Goal: Task Accomplishment & Management: Manage account settings

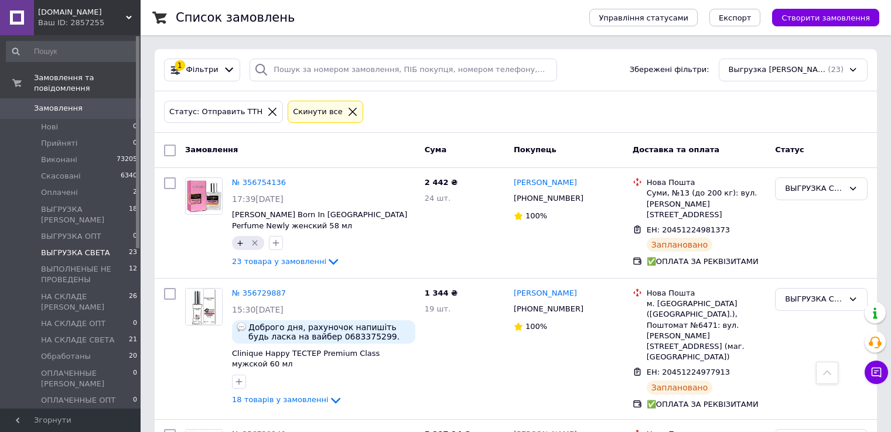
scroll to position [2167, 0]
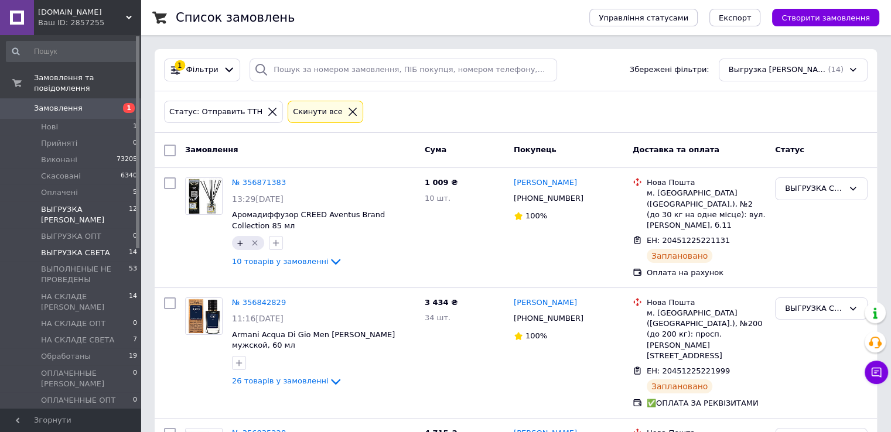
click at [71, 204] on span "ВЫГРУЗКА [PERSON_NAME]" at bounding box center [85, 214] width 88 height 21
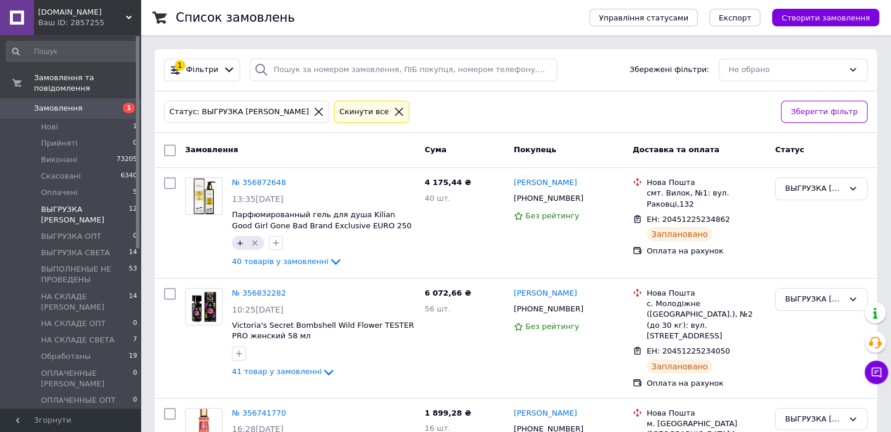
click at [171, 148] on input "checkbox" at bounding box center [170, 151] width 12 height 12
checkbox input "true"
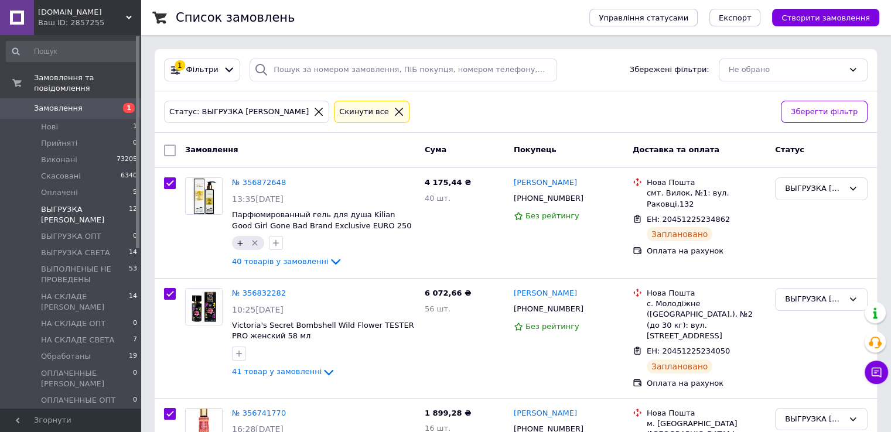
checkbox input "true"
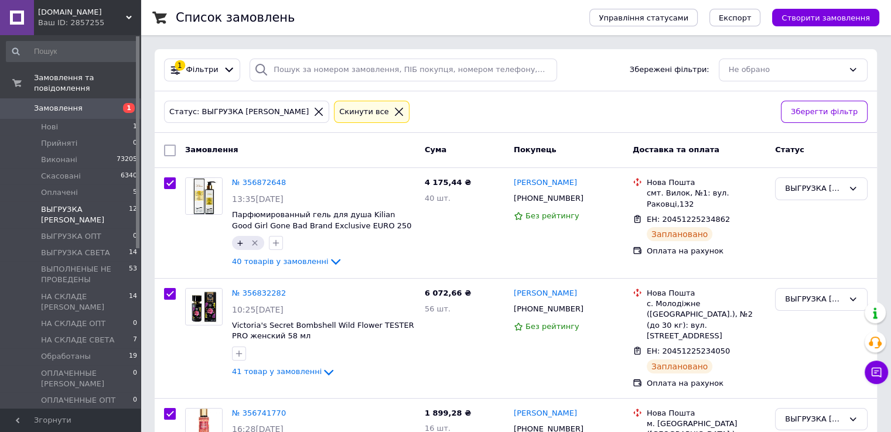
checkbox input "true"
click at [750, 20] on span "Експорт" at bounding box center [735, 17] width 33 height 9
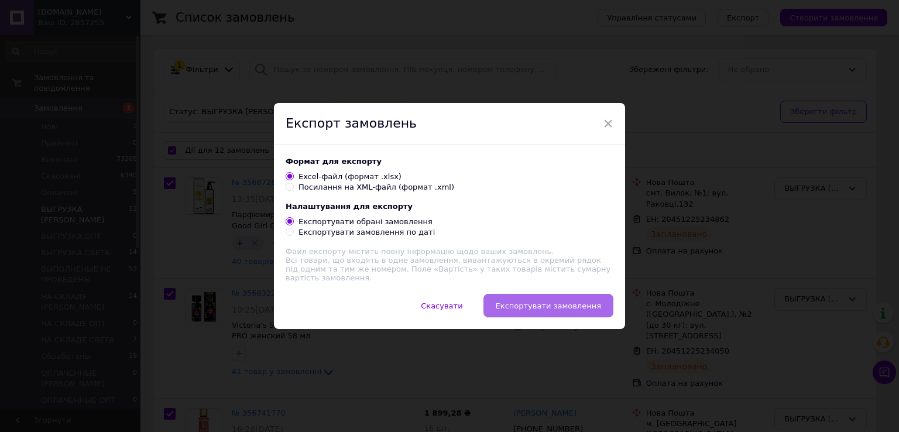
click at [526, 304] on span "Експортувати замовлення" at bounding box center [548, 306] width 105 height 9
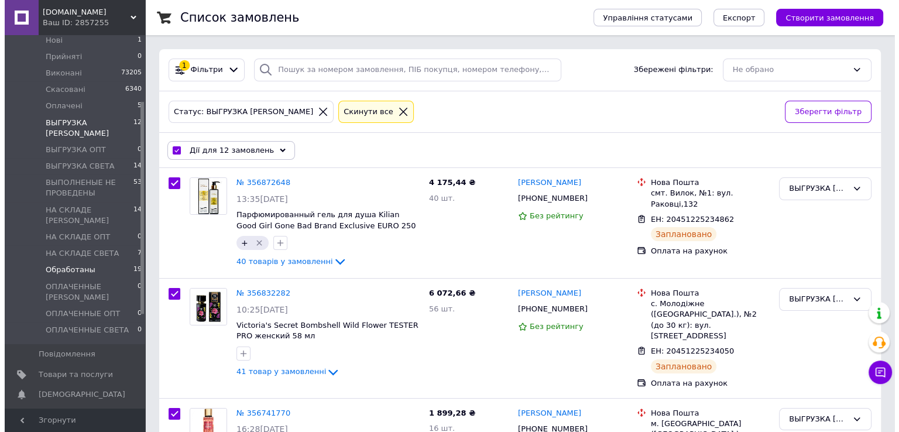
scroll to position [117, 0]
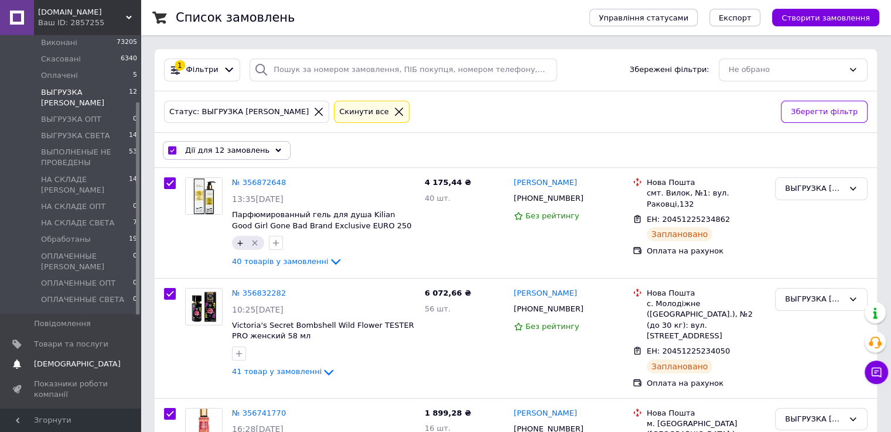
click at [57, 359] on span "[DEMOGRAPHIC_DATA]" at bounding box center [77, 364] width 87 height 11
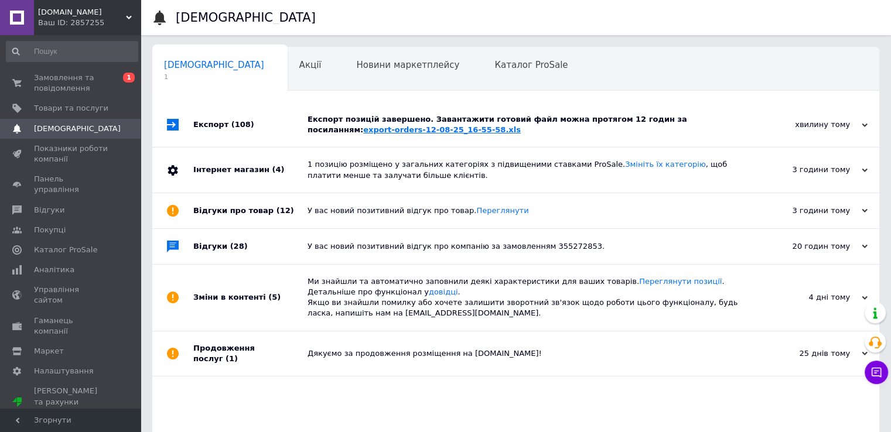
click at [363, 129] on link "export-orders-12-08-25_16-55-58.xls" at bounding box center [442, 129] width 158 height 9
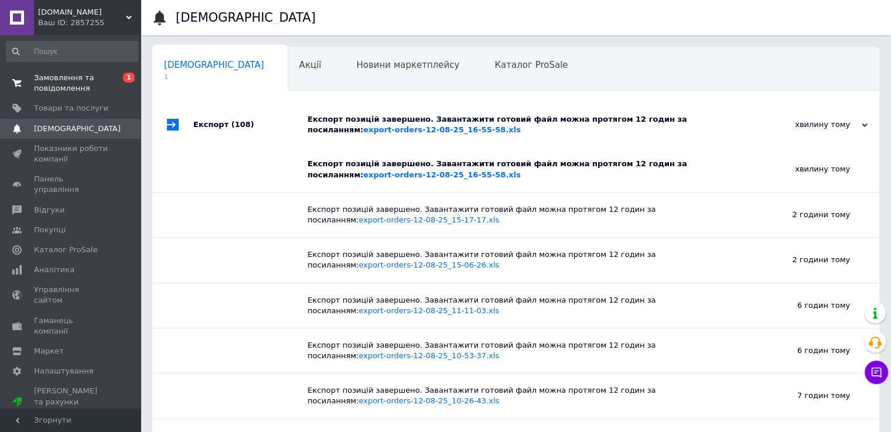
click at [80, 83] on span "Замовлення та повідомлення" at bounding box center [71, 83] width 74 height 21
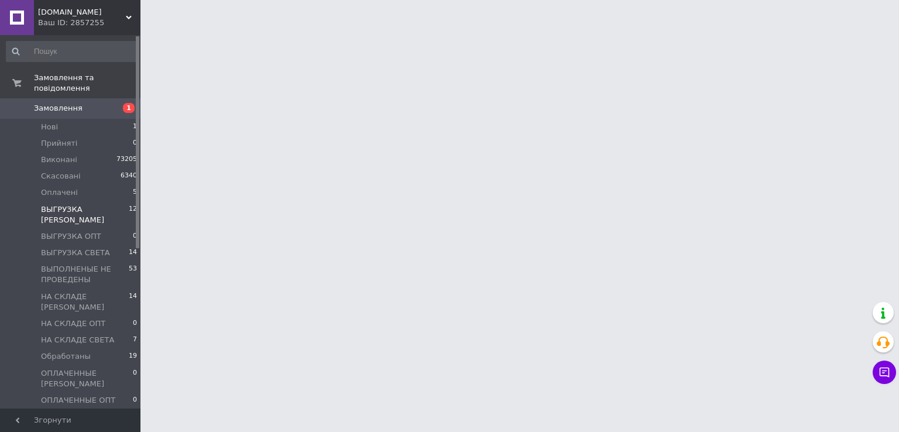
click at [90, 204] on span "ВЫГРУЗКА [PERSON_NAME]" at bounding box center [85, 214] width 88 height 21
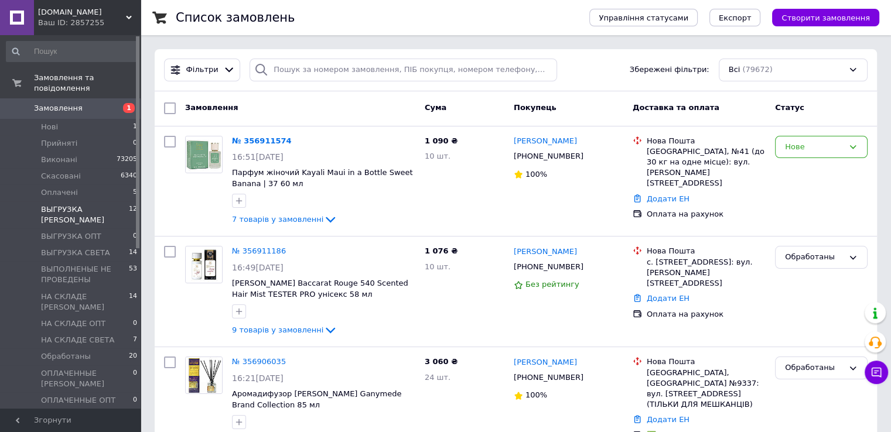
click at [89, 204] on span "ВЫГРУЗКА [PERSON_NAME]" at bounding box center [85, 214] width 88 height 21
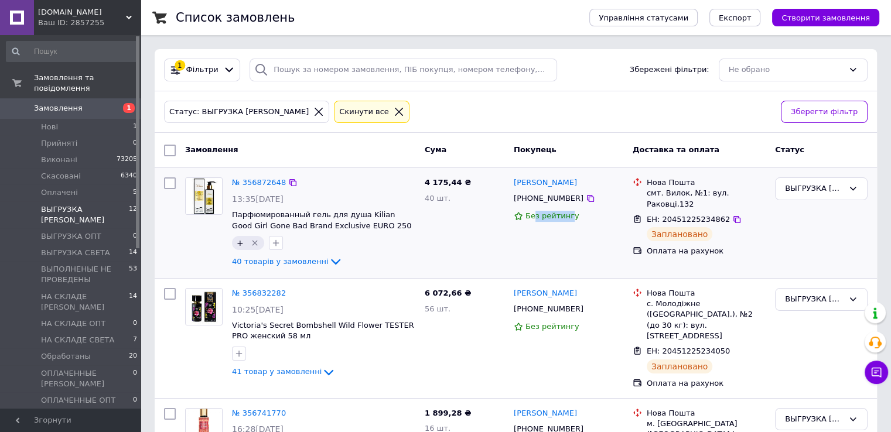
drag, startPoint x: 566, startPoint y: 207, endPoint x: 533, endPoint y: 208, distance: 32.8
click at [533, 208] on div "[PERSON_NAME] [PHONE_NUMBER] Без рейтингу" at bounding box center [568, 223] width 119 height 101
drag, startPoint x: 565, startPoint y: 204, endPoint x: 540, endPoint y: 204, distance: 24.0
click at [540, 204] on div "[PHONE_NUMBER]" at bounding box center [548, 198] width 74 height 15
drag, startPoint x: 567, startPoint y: 204, endPoint x: 528, endPoint y: 204, distance: 39.2
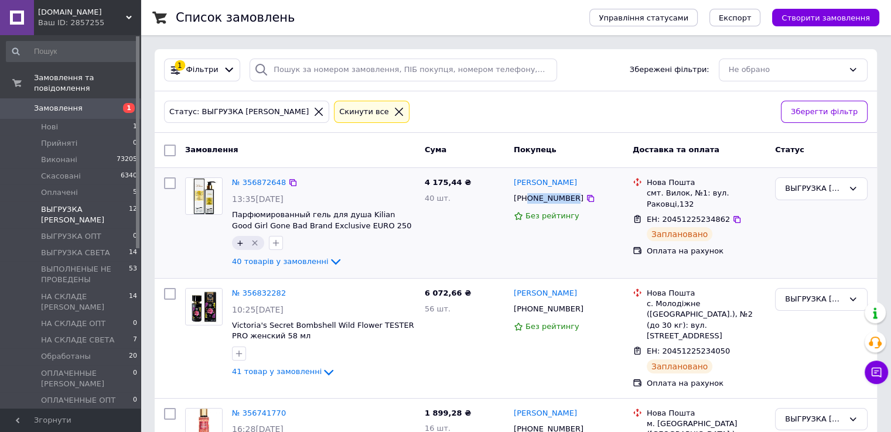
click at [528, 204] on div "[PHONE_NUMBER]" at bounding box center [548, 198] width 74 height 15
copy div "0961270530"
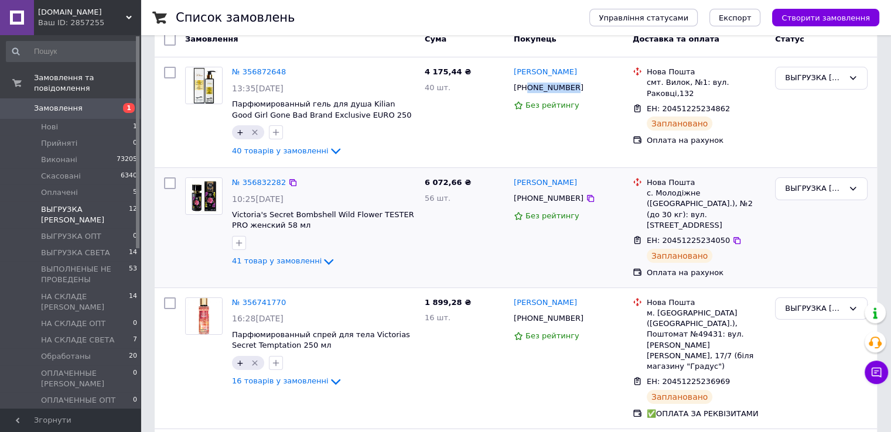
scroll to position [117, 0]
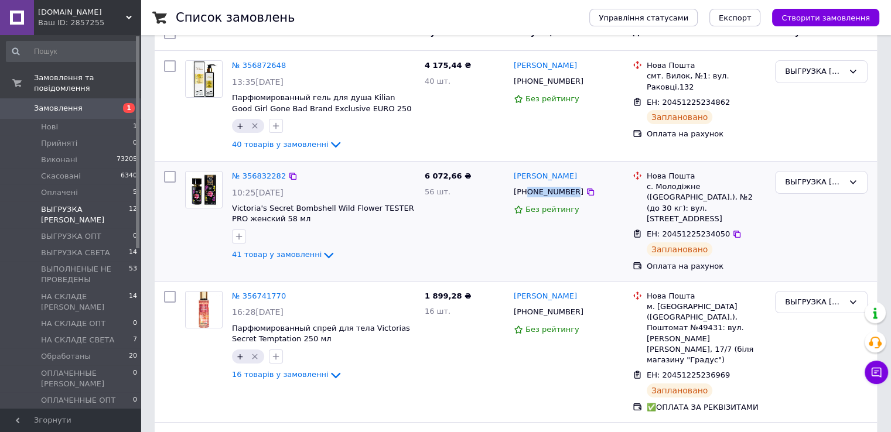
drag, startPoint x: 567, startPoint y: 190, endPoint x: 529, endPoint y: 190, distance: 38.7
click at [529, 190] on div "[PHONE_NUMBER]" at bounding box center [548, 191] width 74 height 15
copy div "0992780245"
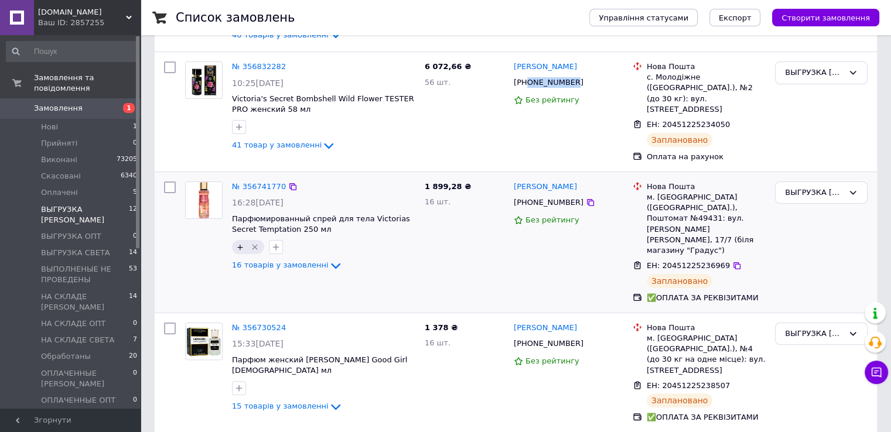
scroll to position [234, 0]
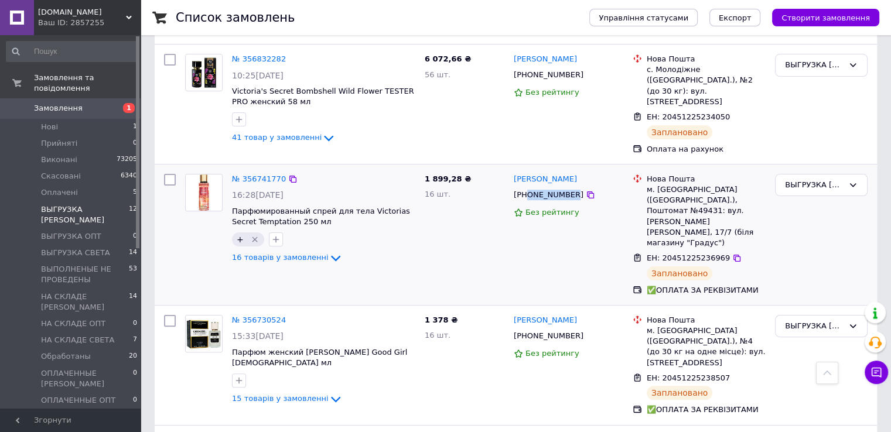
drag, startPoint x: 544, startPoint y: 187, endPoint x: 527, endPoint y: 187, distance: 17.0
click at [527, 187] on div "[PHONE_NUMBER]" at bounding box center [548, 194] width 74 height 15
copy div "0669092210"
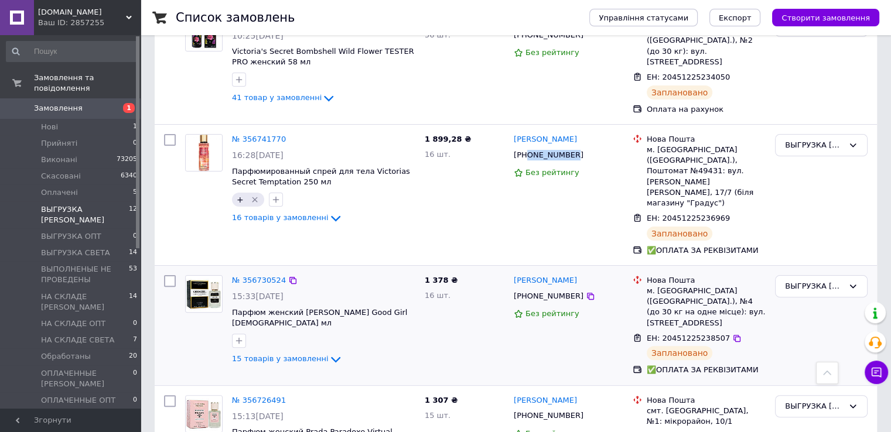
scroll to position [293, 0]
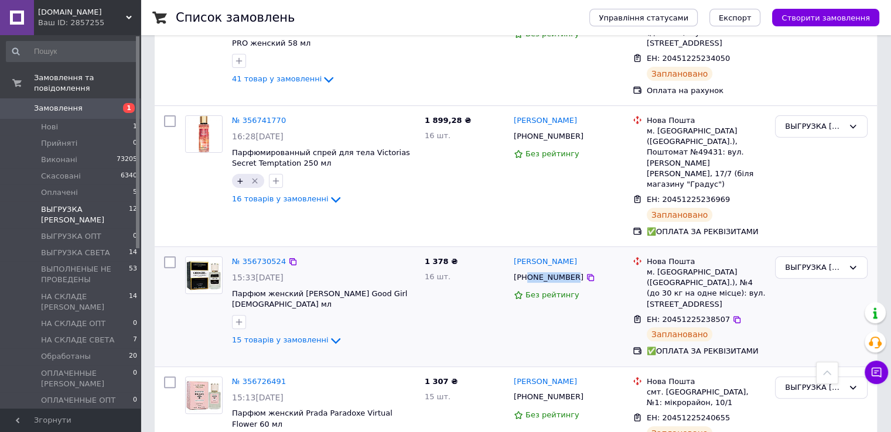
drag, startPoint x: 567, startPoint y: 246, endPoint x: 526, endPoint y: 247, distance: 41.0
click at [526, 270] on div "[PHONE_NUMBER]" at bounding box center [548, 277] width 74 height 15
copy div "0662749870"
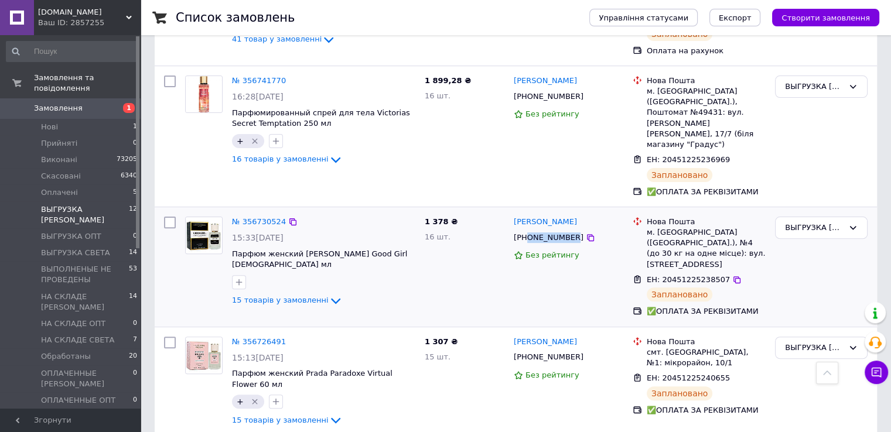
scroll to position [410, 0]
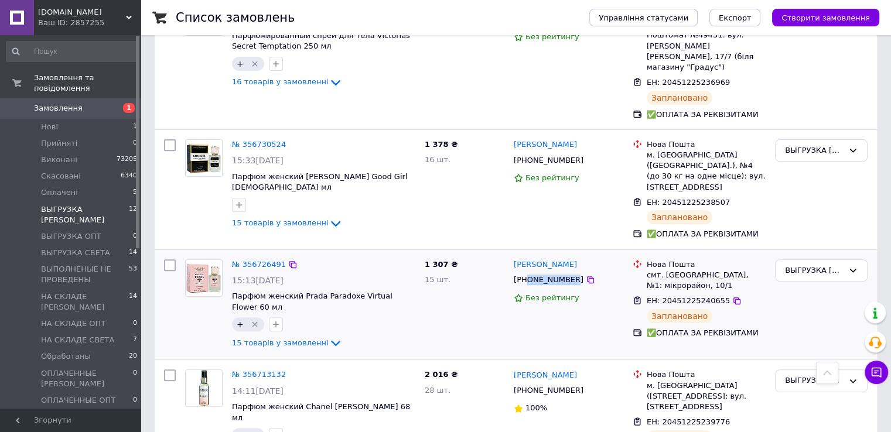
drag, startPoint x: 553, startPoint y: 240, endPoint x: 528, endPoint y: 240, distance: 25.2
click at [528, 272] on div "[PHONE_NUMBER]" at bounding box center [548, 279] width 74 height 15
copy div "0978947525"
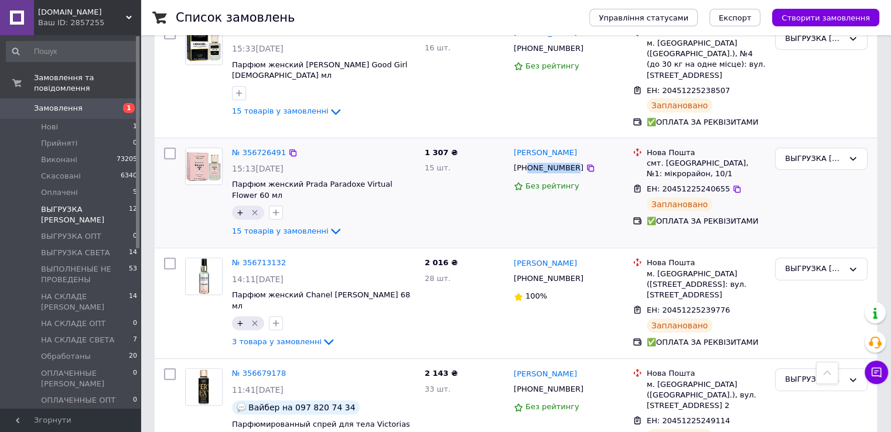
scroll to position [527, 0]
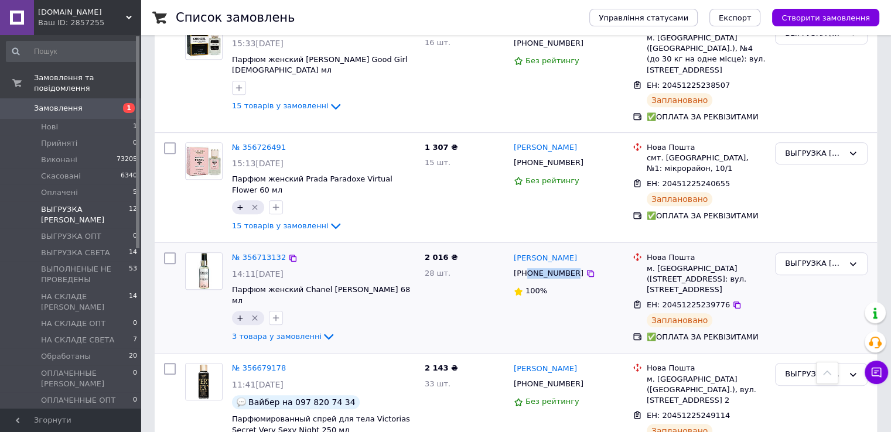
drag, startPoint x: 567, startPoint y: 232, endPoint x: 528, endPoint y: 232, distance: 38.7
click at [528, 266] on div "[PHONE_NUMBER]" at bounding box center [548, 273] width 74 height 15
copy div "0969017292"
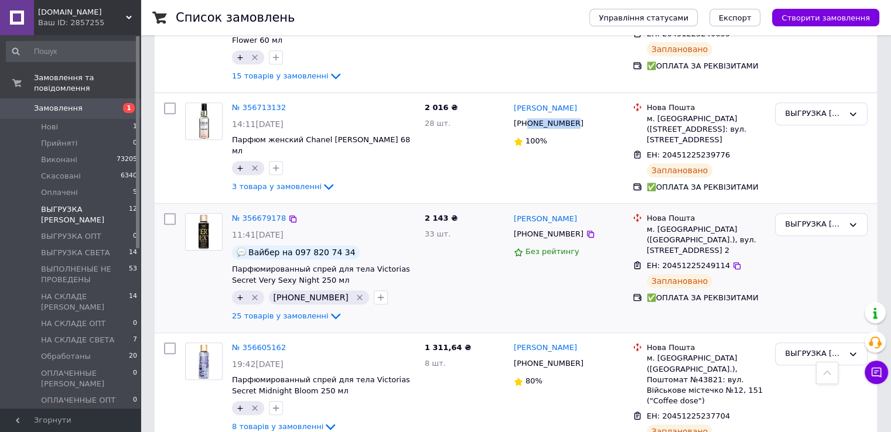
scroll to position [703, 0]
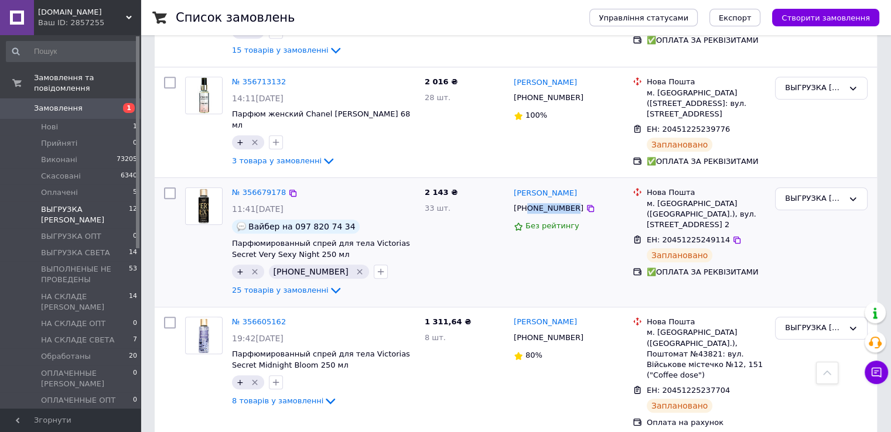
drag, startPoint x: 567, startPoint y: 167, endPoint x: 529, endPoint y: 167, distance: 38.1
click at [529, 201] on div "[PHONE_NUMBER]" at bounding box center [548, 208] width 74 height 15
copy div "0734167617"
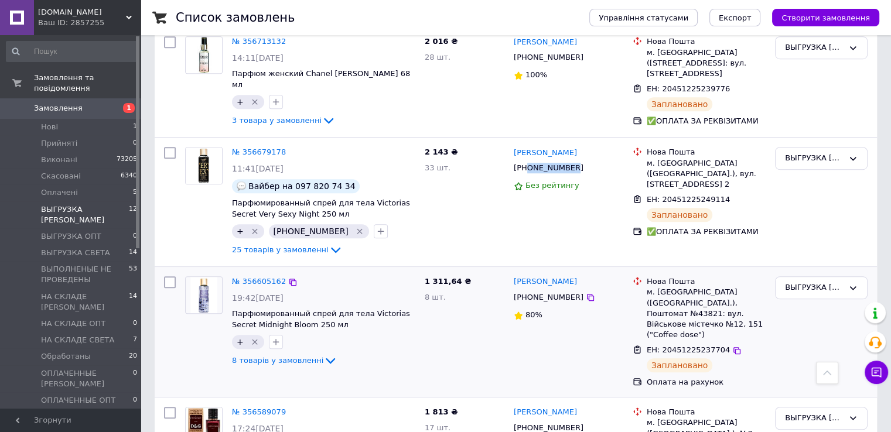
scroll to position [761, 0]
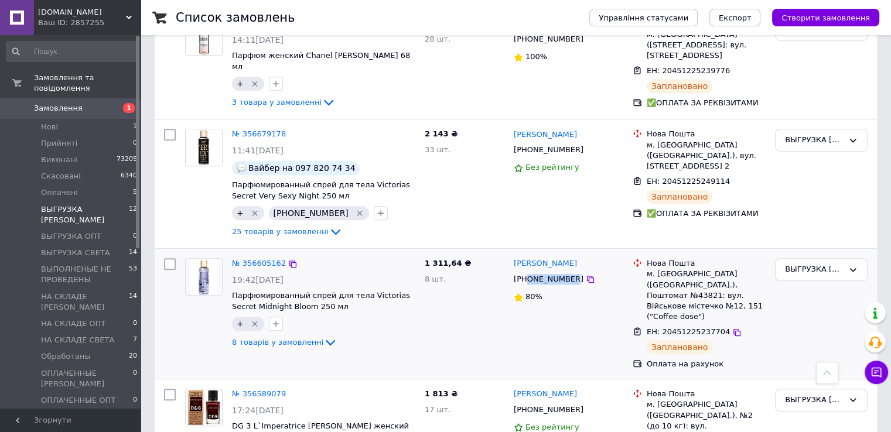
drag, startPoint x: 567, startPoint y: 235, endPoint x: 528, endPoint y: 235, distance: 39.2
click at [528, 272] on div "[PHONE_NUMBER]" at bounding box center [548, 279] width 74 height 15
copy div "0681089211"
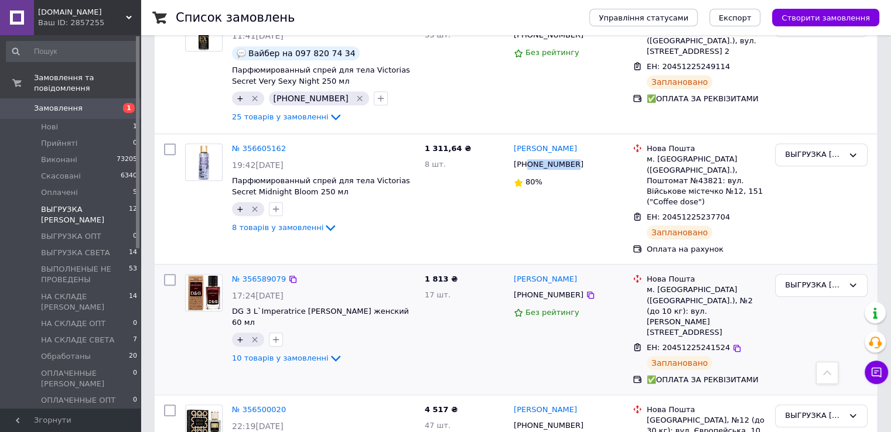
scroll to position [937, 0]
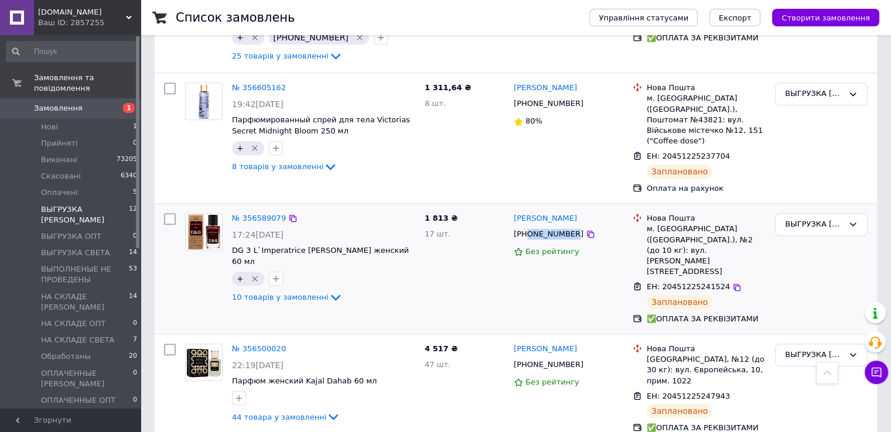
drag, startPoint x: 567, startPoint y: 182, endPoint x: 529, endPoint y: 181, distance: 38.7
click at [529, 227] on div "[PHONE_NUMBER]" at bounding box center [548, 234] width 74 height 15
copy div "0977366648"
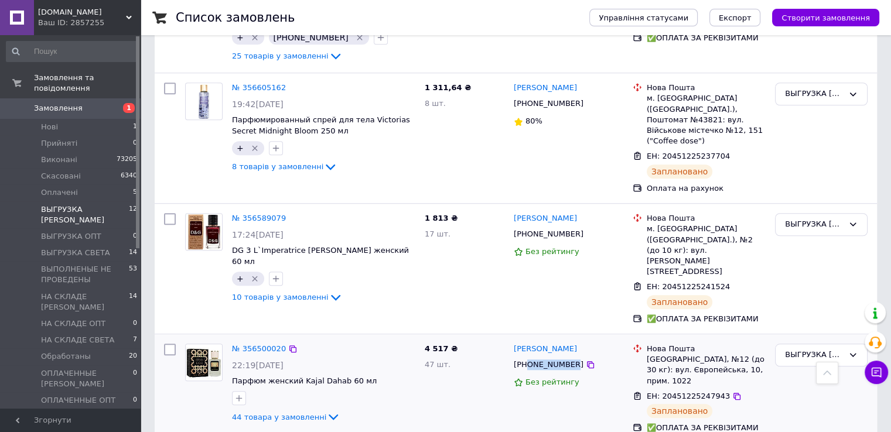
drag, startPoint x: 567, startPoint y: 291, endPoint x: 526, endPoint y: 289, distance: 41.1
click at [526, 357] on div "[PHONE_NUMBER]" at bounding box center [548, 364] width 74 height 15
copy div "0663168996"
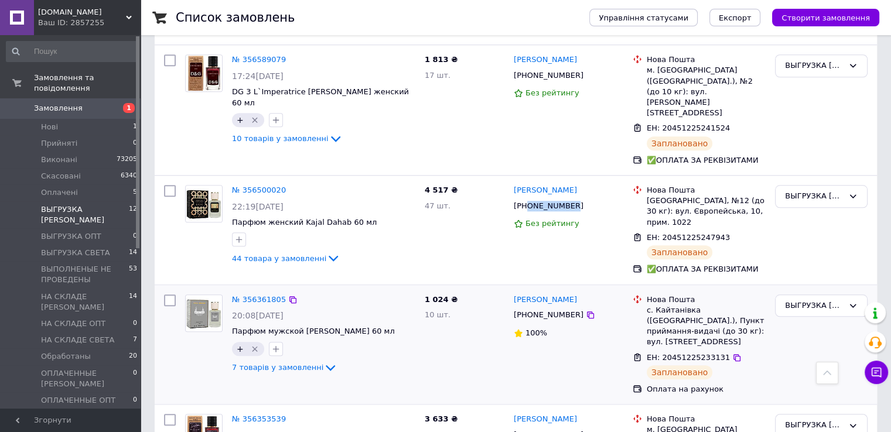
scroll to position [1105, 0]
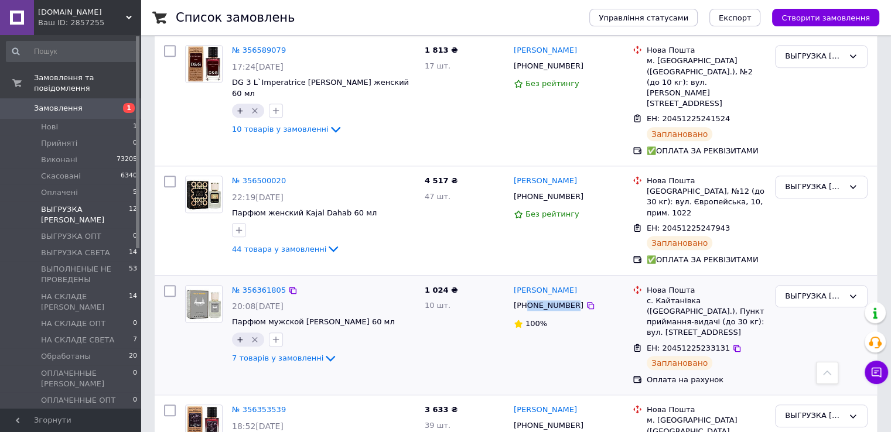
drag, startPoint x: 567, startPoint y: 221, endPoint x: 527, endPoint y: 220, distance: 40.4
click at [527, 298] on div "[PHONE_NUMBER]" at bounding box center [548, 305] width 74 height 15
drag, startPoint x: 569, startPoint y: 336, endPoint x: 527, endPoint y: 335, distance: 42.2
click at [527, 418] on div "[PHONE_NUMBER]" at bounding box center [548, 425] width 74 height 15
click at [84, 248] on span "ВЫГРУЗКА СВЕТА" at bounding box center [75, 253] width 69 height 11
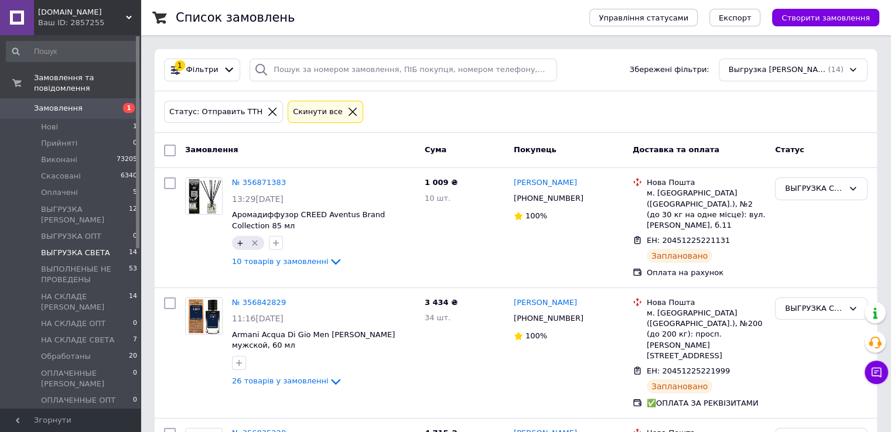
click at [170, 149] on input "checkbox" at bounding box center [170, 151] width 12 height 12
checkbox input "true"
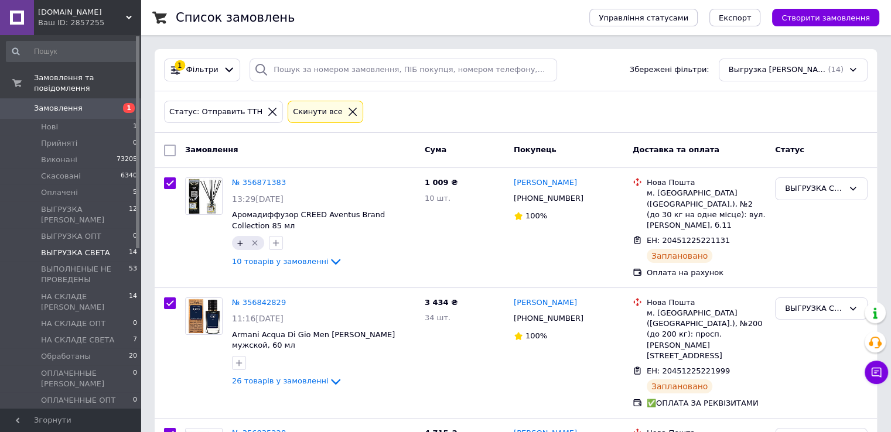
checkbox input "true"
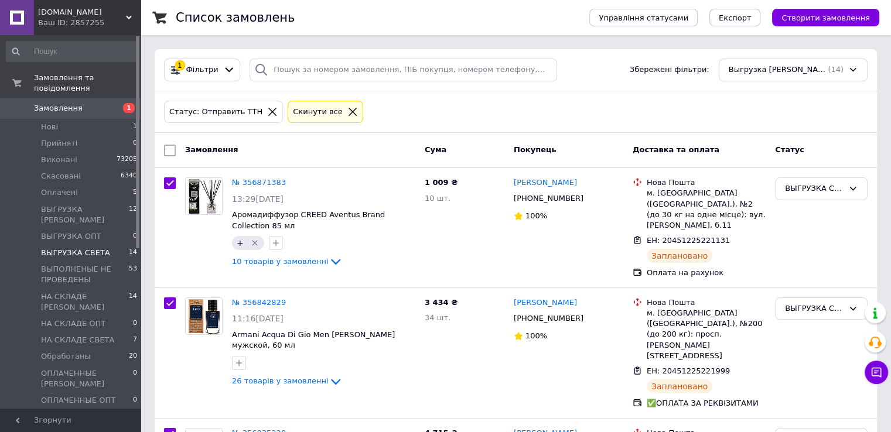
checkbox input "true"
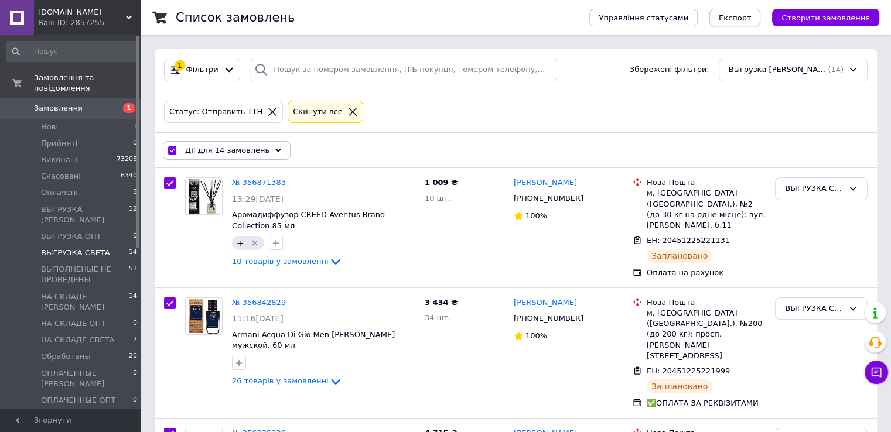
click at [747, 19] on span "Експорт" at bounding box center [735, 17] width 33 height 9
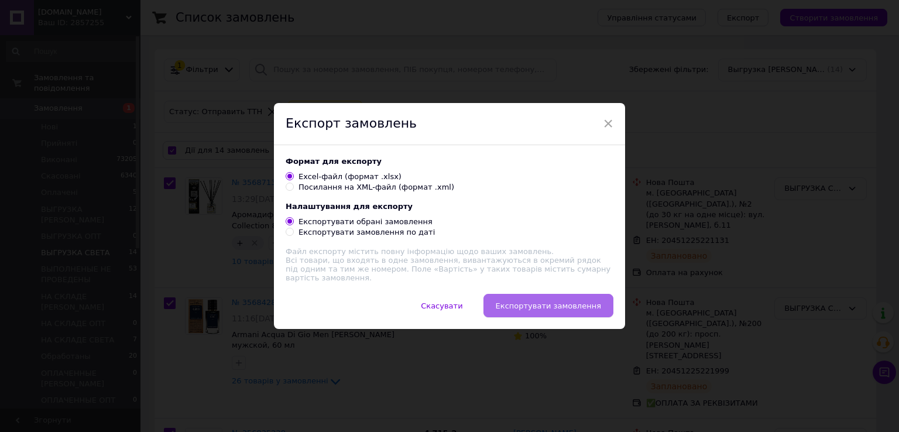
click at [550, 306] on span "Експортувати замовлення" at bounding box center [548, 306] width 105 height 9
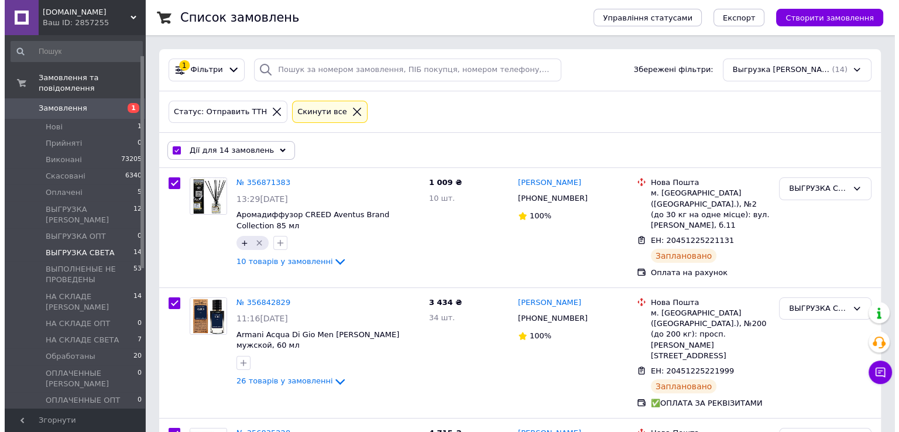
scroll to position [117, 0]
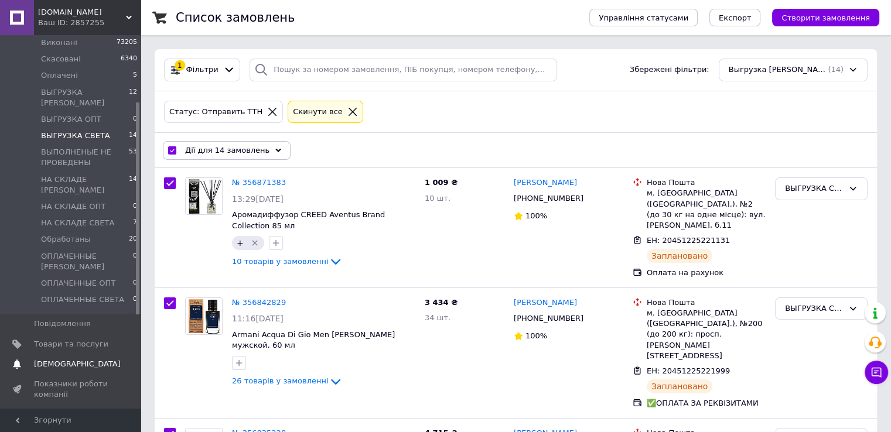
click at [67, 359] on span "[DEMOGRAPHIC_DATA]" at bounding box center [77, 364] width 87 height 11
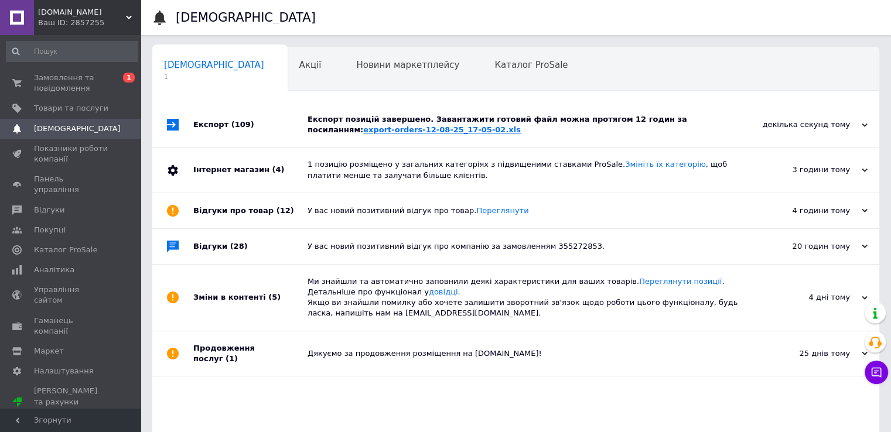
click at [363, 132] on link "export-orders-12-08-25_17-05-02.xls" at bounding box center [442, 129] width 158 height 9
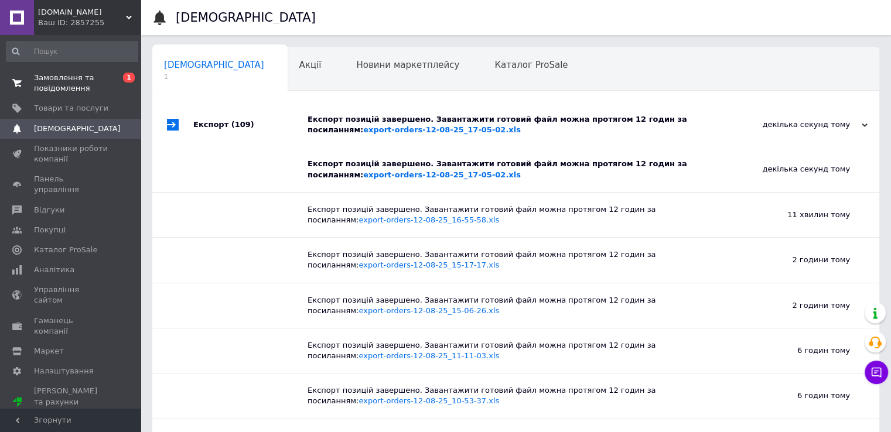
click at [74, 88] on span "Замовлення та повідомлення" at bounding box center [71, 83] width 74 height 21
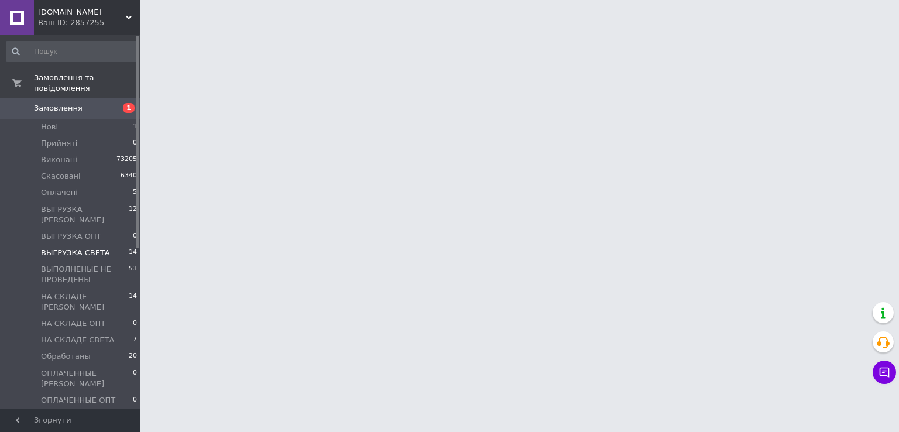
click at [80, 248] on span "ВЫГРУЗКА СВЕТА" at bounding box center [75, 253] width 69 height 11
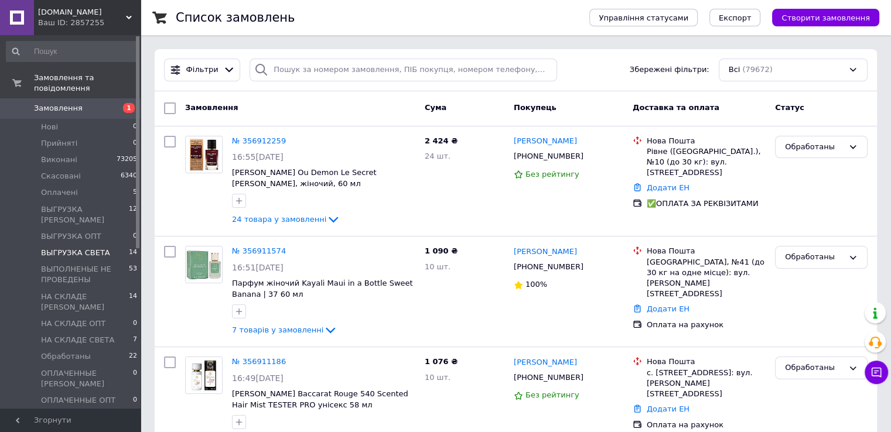
click at [83, 248] on span "ВЫГРУЗКА СВЕТА" at bounding box center [75, 253] width 69 height 11
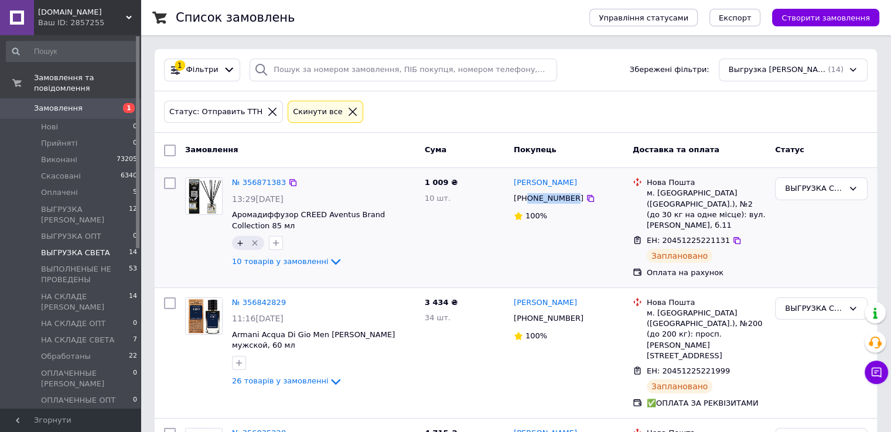
drag, startPoint x: 569, startPoint y: 204, endPoint x: 529, endPoint y: 204, distance: 39.8
click at [529, 204] on div "[PHONE_NUMBER]" at bounding box center [548, 198] width 74 height 15
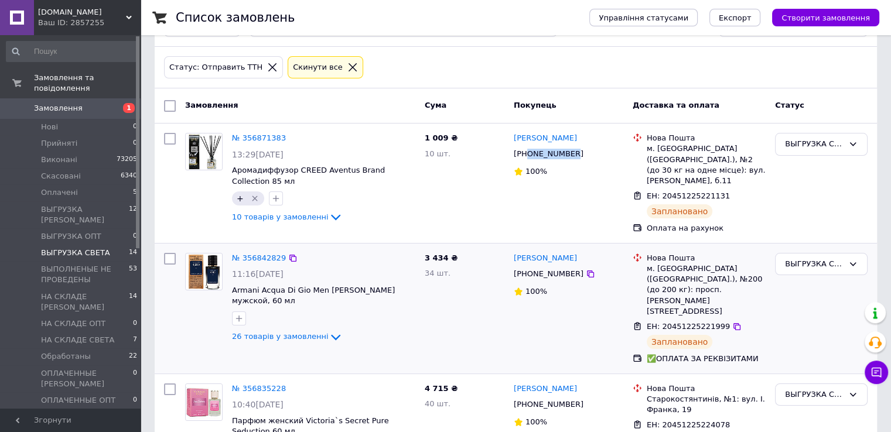
scroll to position [117, 0]
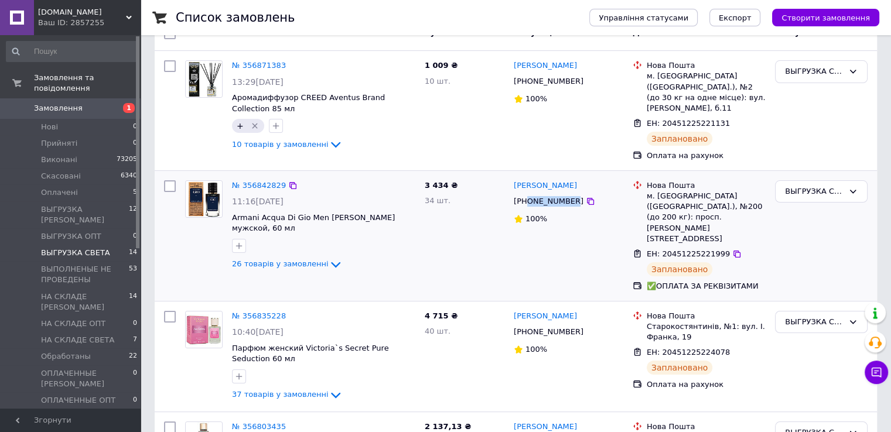
drag, startPoint x: 567, startPoint y: 193, endPoint x: 527, endPoint y: 193, distance: 39.8
click at [527, 194] on div "[PHONE_NUMBER]" at bounding box center [548, 201] width 74 height 15
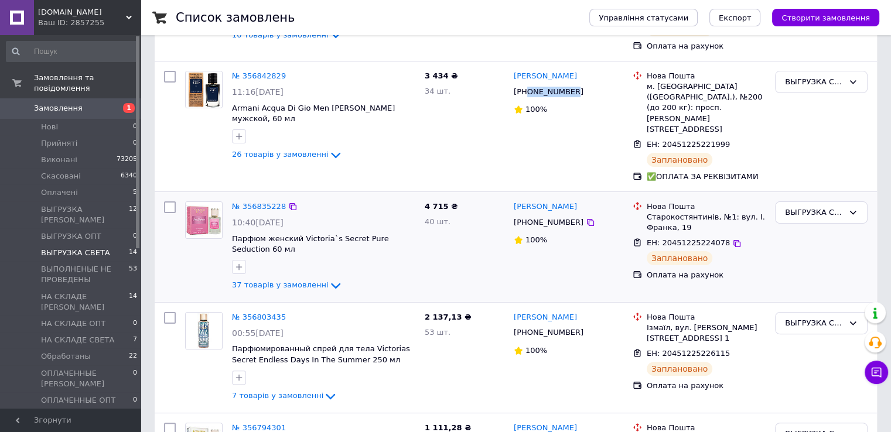
scroll to position [234, 0]
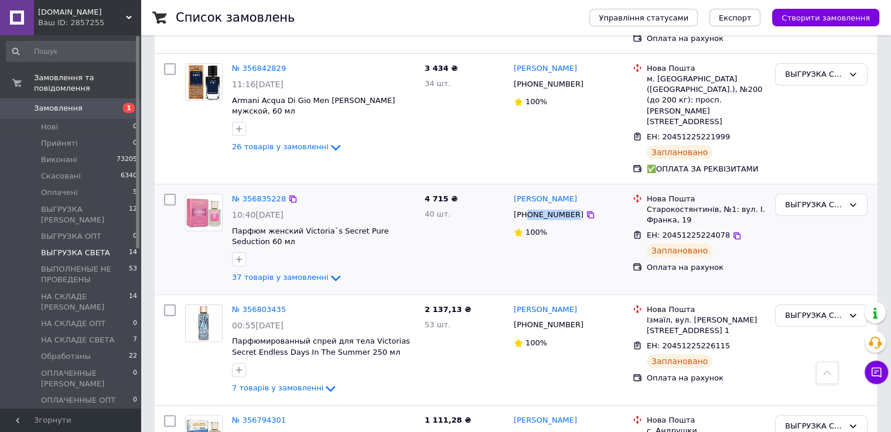
drag, startPoint x: 567, startPoint y: 186, endPoint x: 528, endPoint y: 185, distance: 38.7
click at [528, 207] on div "[PHONE_NUMBER]" at bounding box center [548, 214] width 74 height 15
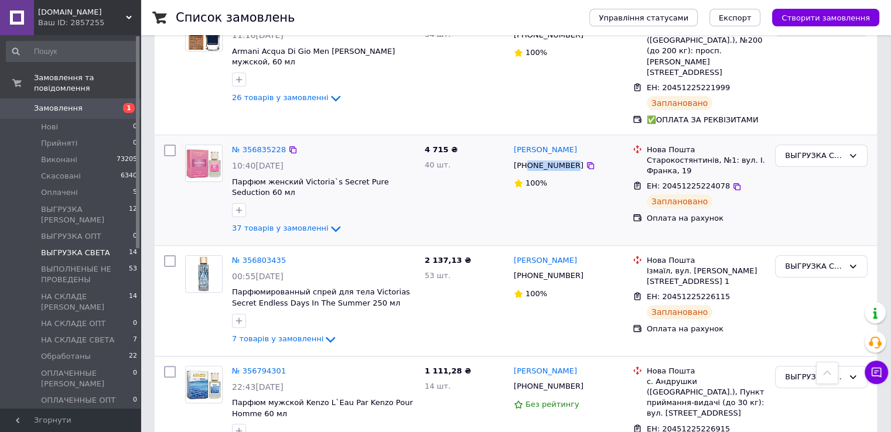
scroll to position [351, 0]
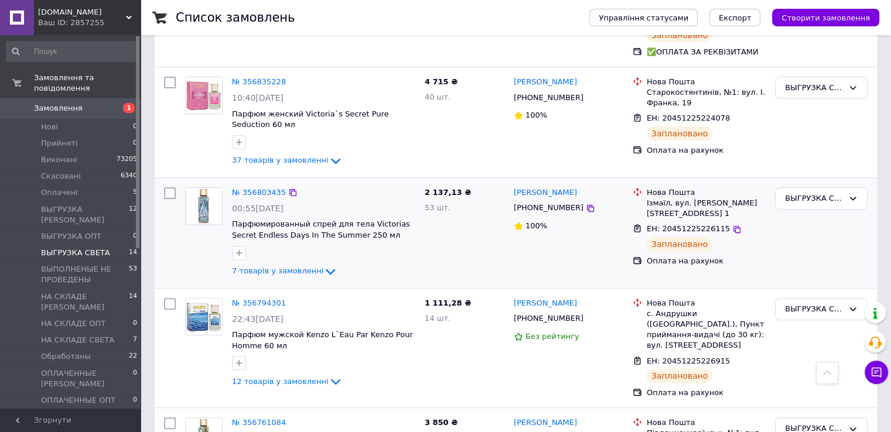
drag, startPoint x: 569, startPoint y: 177, endPoint x: 536, endPoint y: 180, distance: 32.9
click at [534, 201] on div "[PHONE_NUMBER]" at bounding box center [568, 207] width 112 height 13
drag, startPoint x: 565, startPoint y: 179, endPoint x: 528, endPoint y: 179, distance: 37.5
click at [528, 200] on div "[PHONE_NUMBER]" at bounding box center [548, 207] width 74 height 15
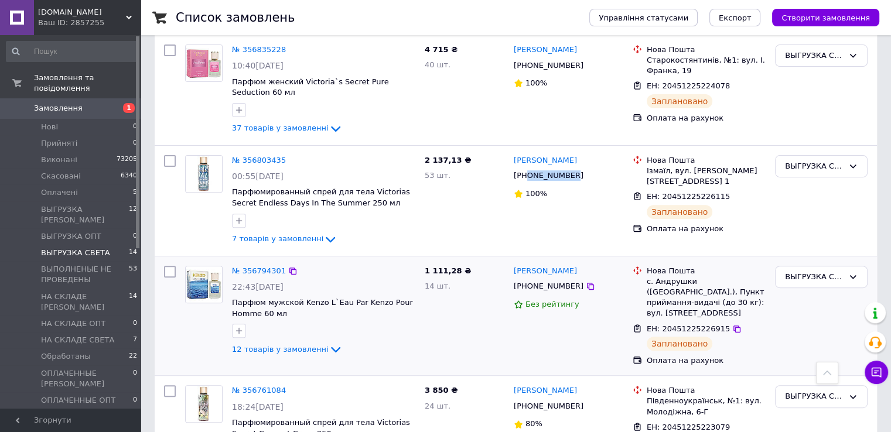
scroll to position [410, 0]
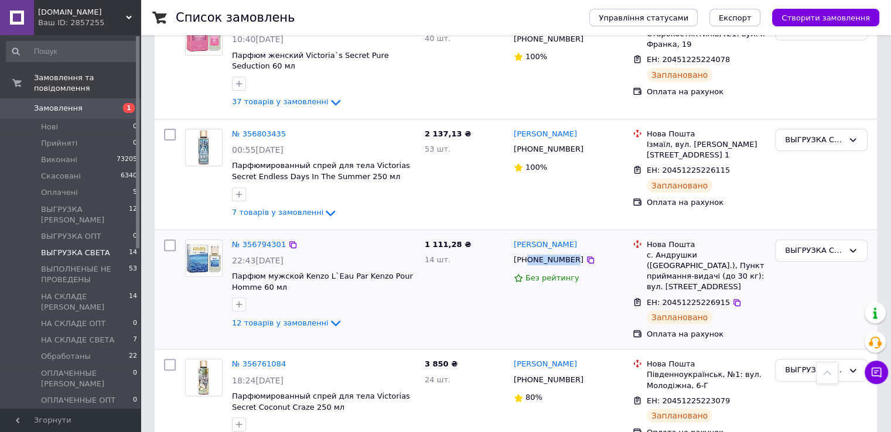
drag, startPoint x: 567, startPoint y: 231, endPoint x: 528, endPoint y: 230, distance: 39.2
click at [528, 252] on div "[PHONE_NUMBER]" at bounding box center [548, 259] width 74 height 15
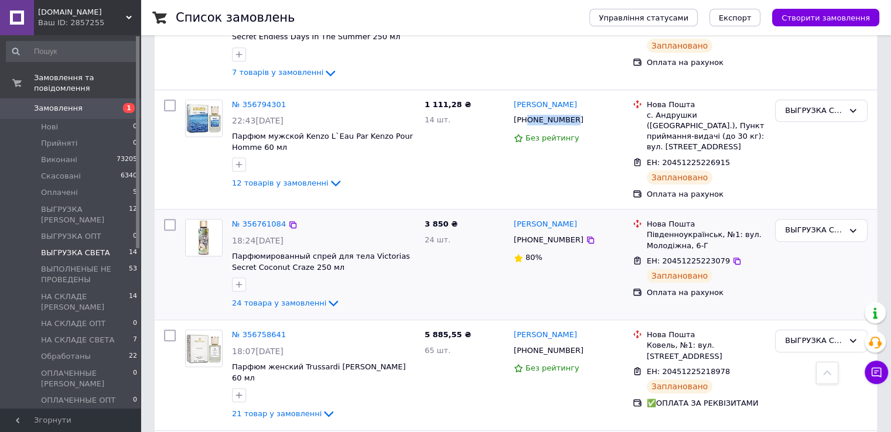
scroll to position [586, 0]
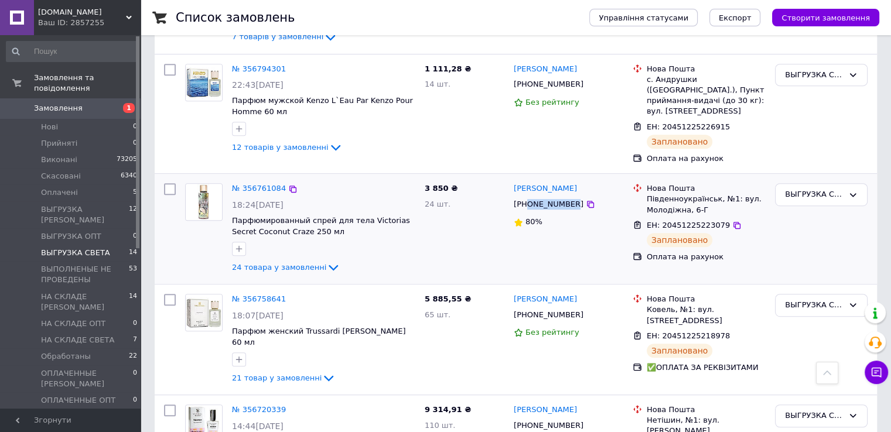
drag, startPoint x: 567, startPoint y: 168, endPoint x: 529, endPoint y: 164, distance: 38.3
click at [529, 197] on div "[PHONE_NUMBER]" at bounding box center [548, 204] width 74 height 15
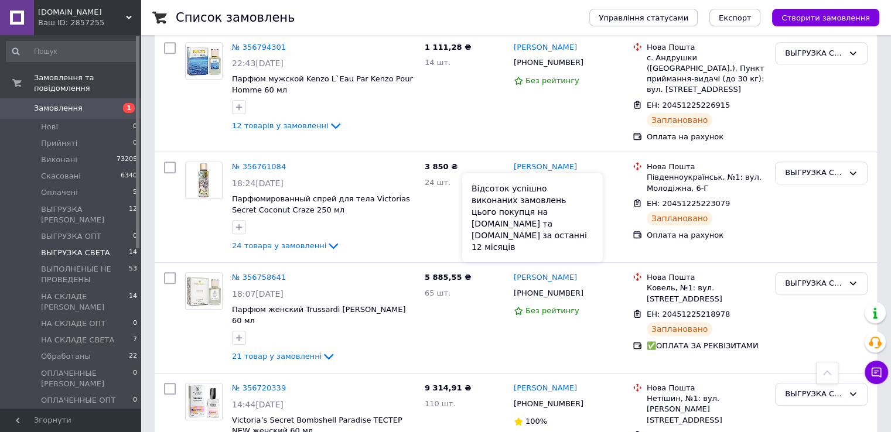
scroll to position [644, 0]
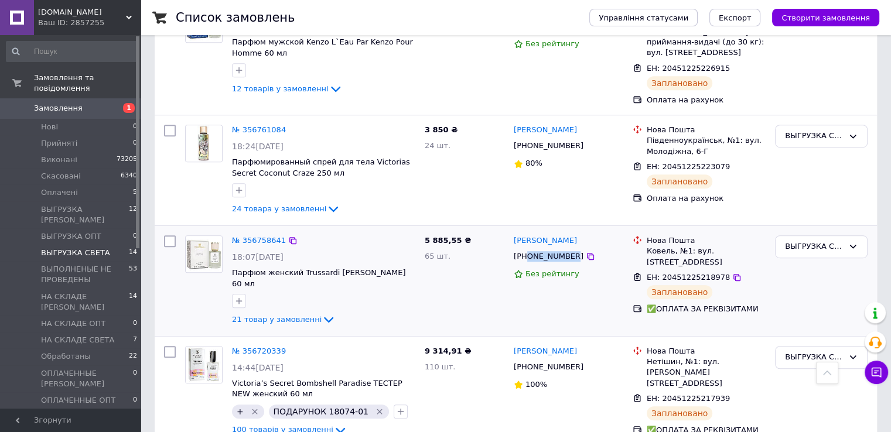
drag, startPoint x: 568, startPoint y: 218, endPoint x: 527, endPoint y: 218, distance: 41.0
click at [527, 249] on div "[PHONE_NUMBER]" at bounding box center [548, 256] width 74 height 15
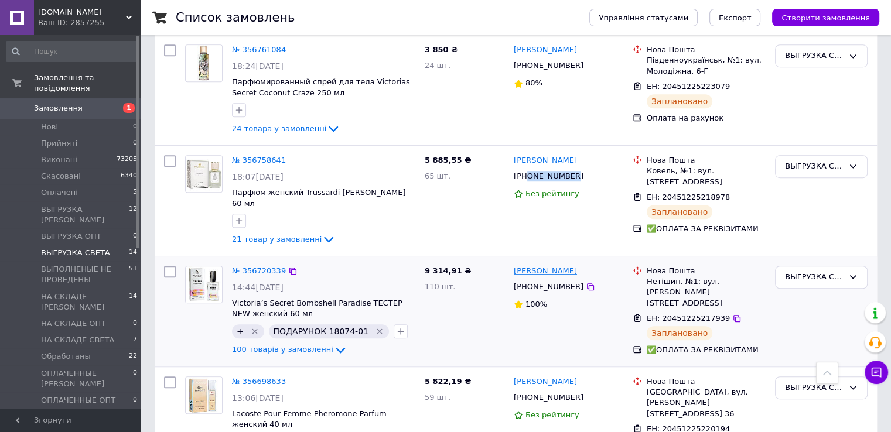
scroll to position [761, 0]
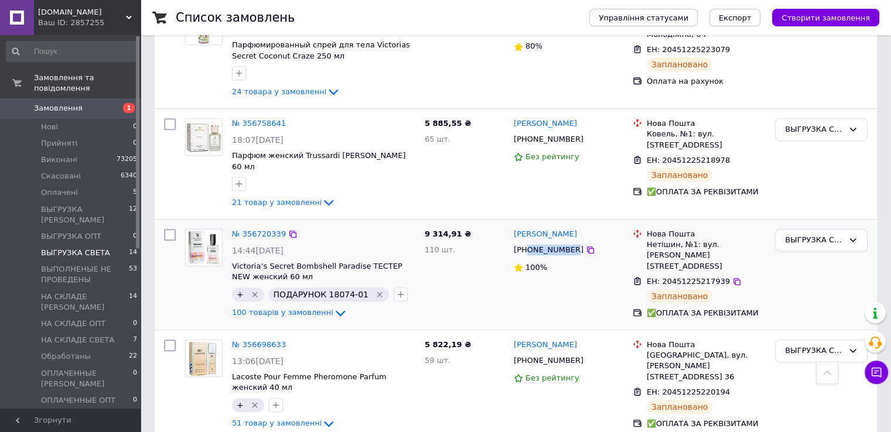
drag, startPoint x: 567, startPoint y: 201, endPoint x: 527, endPoint y: 200, distance: 39.8
click at [527, 242] on div "[PHONE_NUMBER]" at bounding box center [548, 249] width 74 height 15
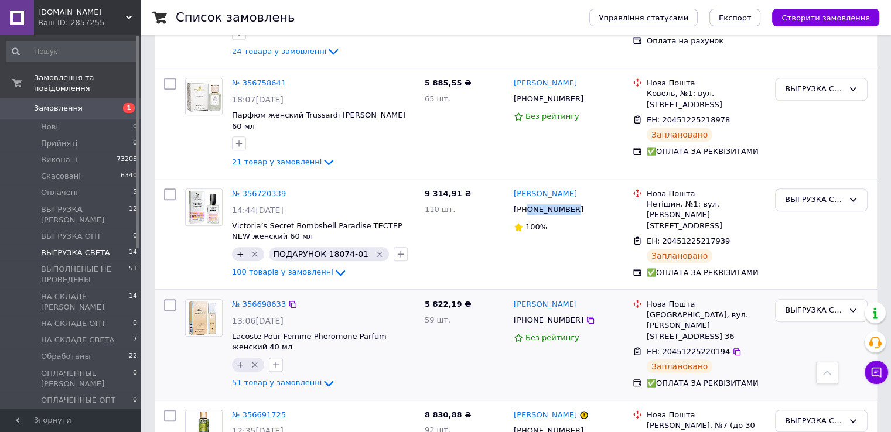
scroll to position [878, 0]
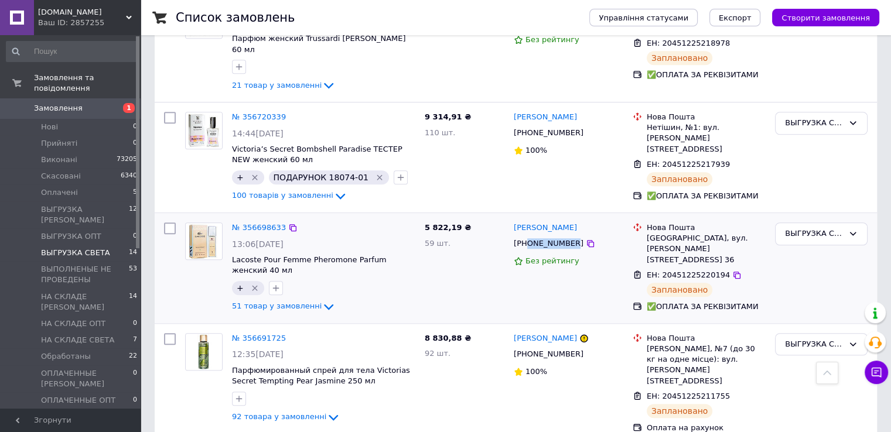
drag, startPoint x: 567, startPoint y: 200, endPoint x: 527, endPoint y: 198, distance: 39.9
click at [527, 236] on div "[PHONE_NUMBER]" at bounding box center [548, 243] width 74 height 15
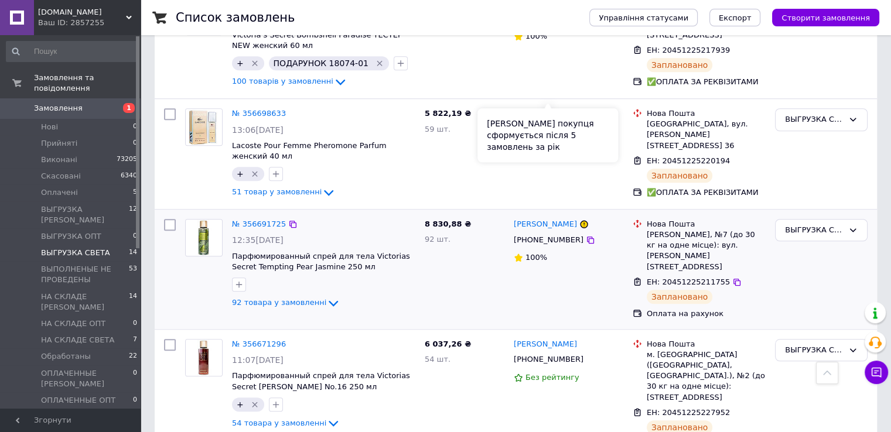
scroll to position [996, 0]
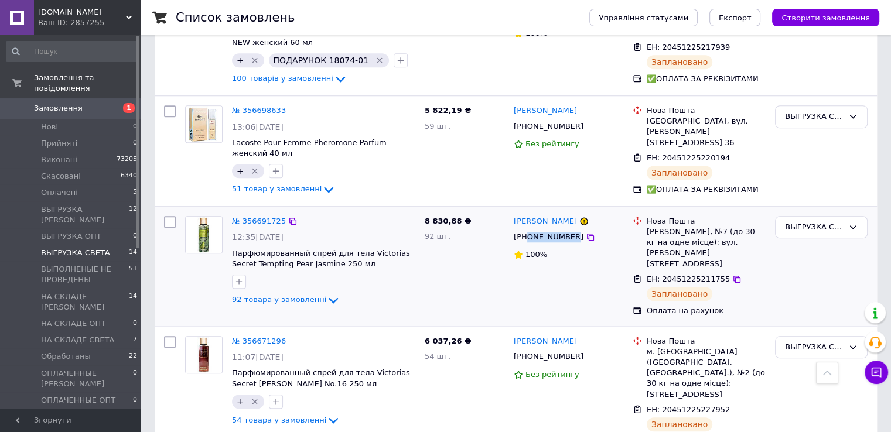
drag, startPoint x: 561, startPoint y: 188, endPoint x: 529, endPoint y: 186, distance: 31.7
click at [528, 230] on div "[PHONE_NUMBER]" at bounding box center [548, 237] width 74 height 15
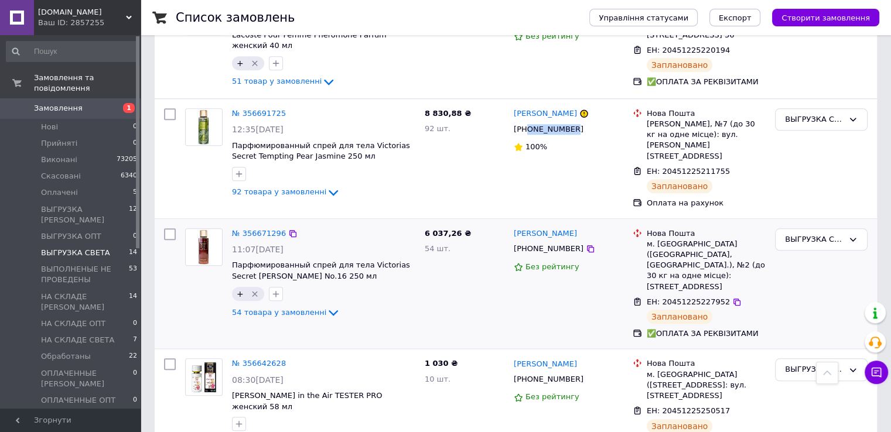
scroll to position [1113, 0]
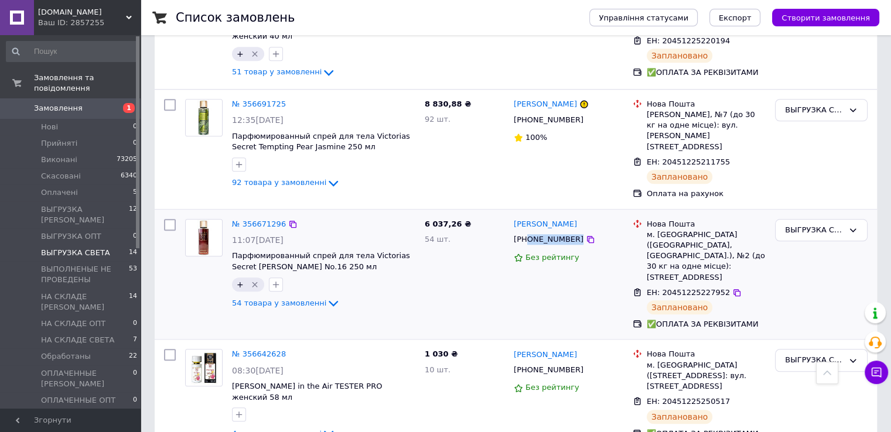
drag, startPoint x: 565, startPoint y: 180, endPoint x: 525, endPoint y: 182, distance: 39.8
click at [525, 233] on div "[PHONE_NUMBER]" at bounding box center [568, 239] width 112 height 13
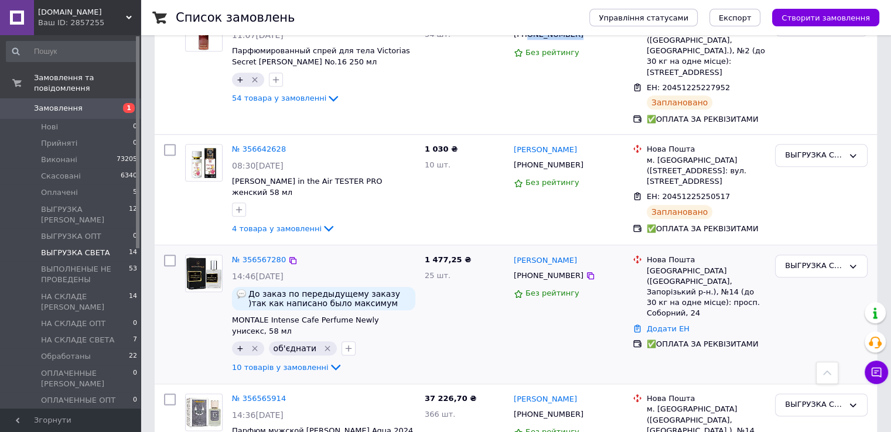
scroll to position [1319, 0]
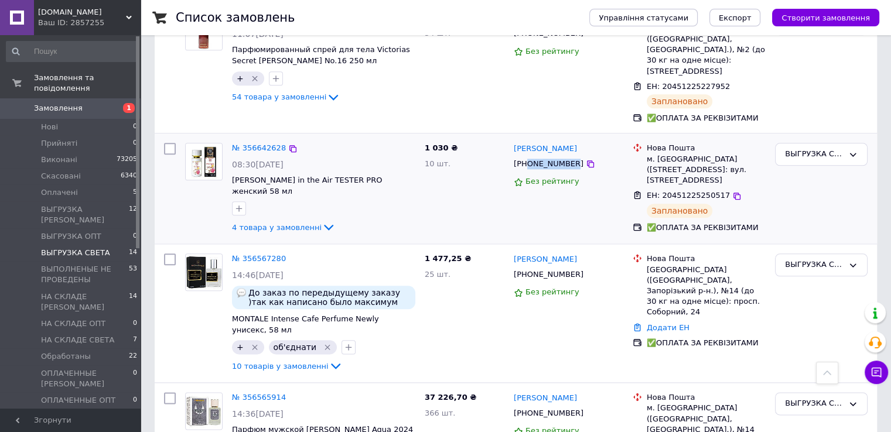
drag, startPoint x: 569, startPoint y: 99, endPoint x: 528, endPoint y: 98, distance: 41.0
click at [528, 156] on div "[PHONE_NUMBER]" at bounding box center [548, 163] width 74 height 15
drag, startPoint x: 567, startPoint y: 206, endPoint x: 528, endPoint y: 202, distance: 40.0
click at [528, 267] on div "[PHONE_NUMBER]" at bounding box center [548, 274] width 74 height 15
drag, startPoint x: 566, startPoint y: 327, endPoint x: 528, endPoint y: 329, distance: 38.1
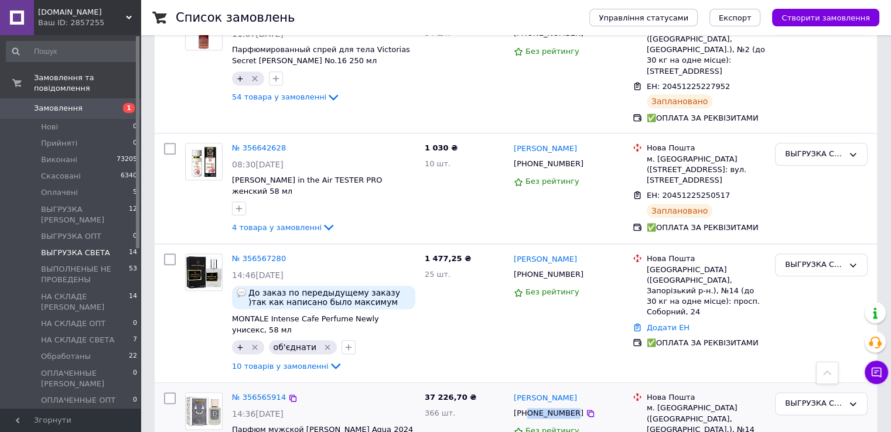
click at [528, 406] on div "[PHONE_NUMBER]" at bounding box center [548, 413] width 74 height 15
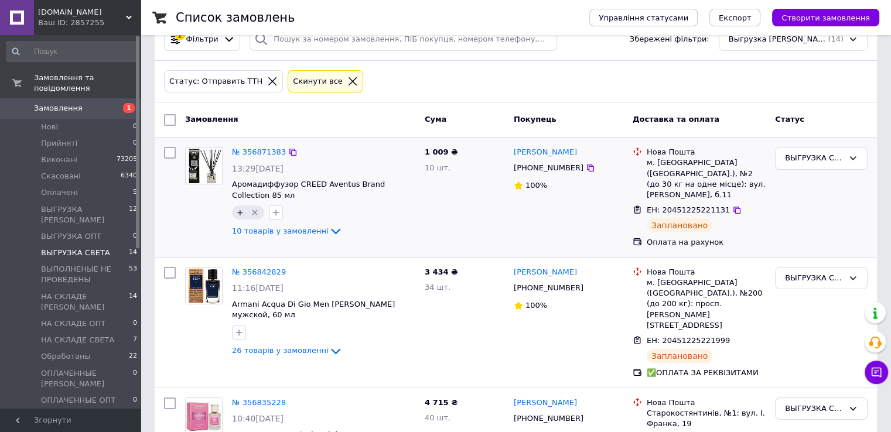
scroll to position [0, 0]
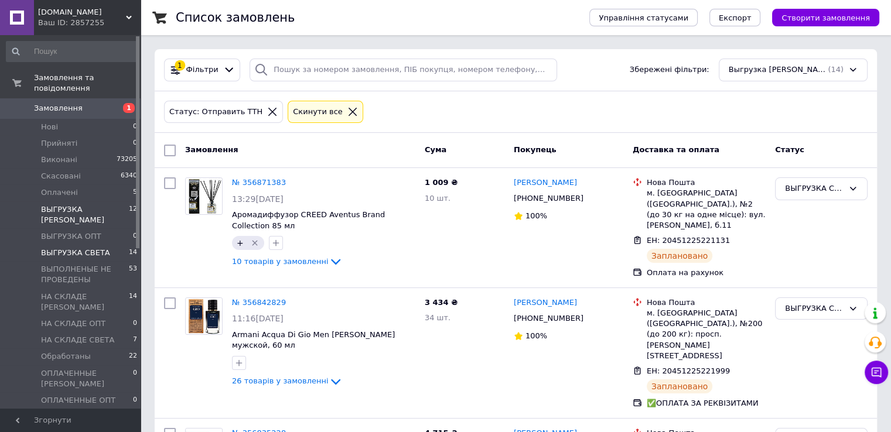
click at [77, 204] on span "ВЫГРУЗКА [PERSON_NAME]" at bounding box center [85, 214] width 88 height 21
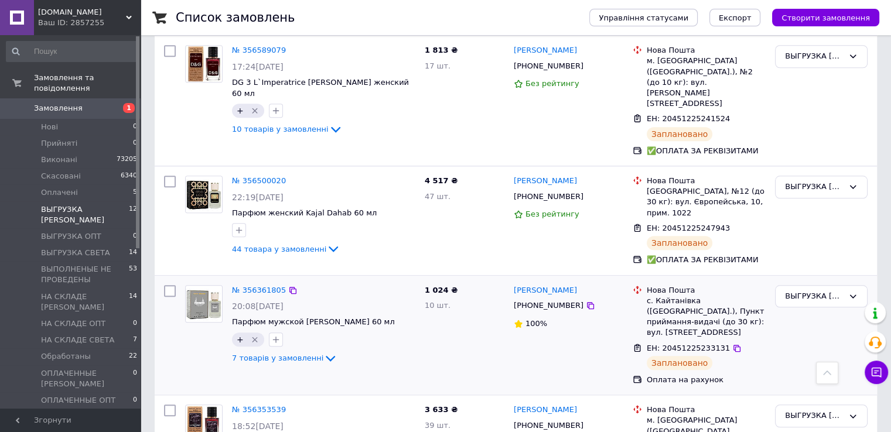
scroll to position [812, 0]
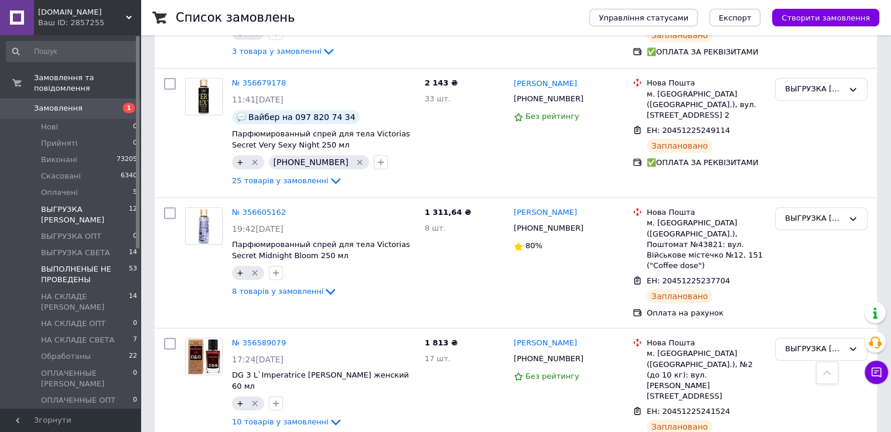
click at [65, 264] on span "ВЫПОЛНЕНЫЕ НЕ ПРОВЕДЕНЫ" at bounding box center [85, 274] width 88 height 21
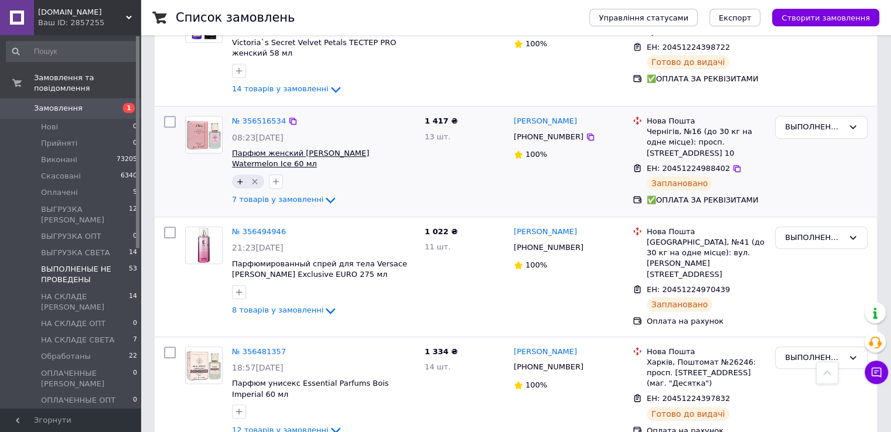
scroll to position [5265, 0]
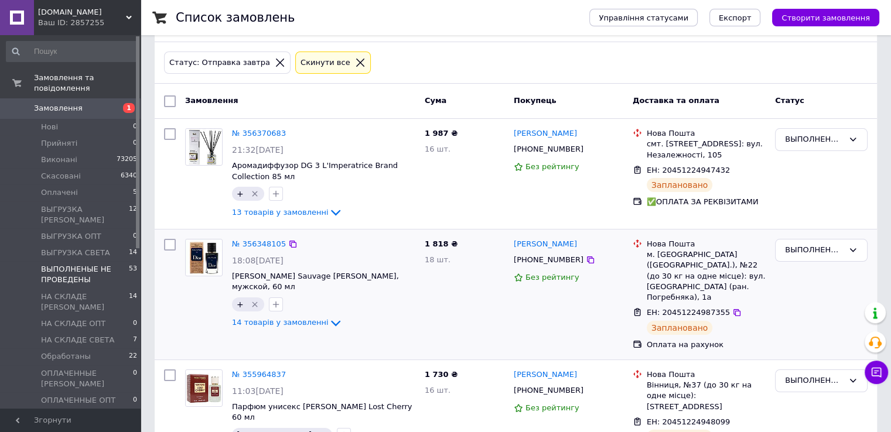
scroll to position [115, 0]
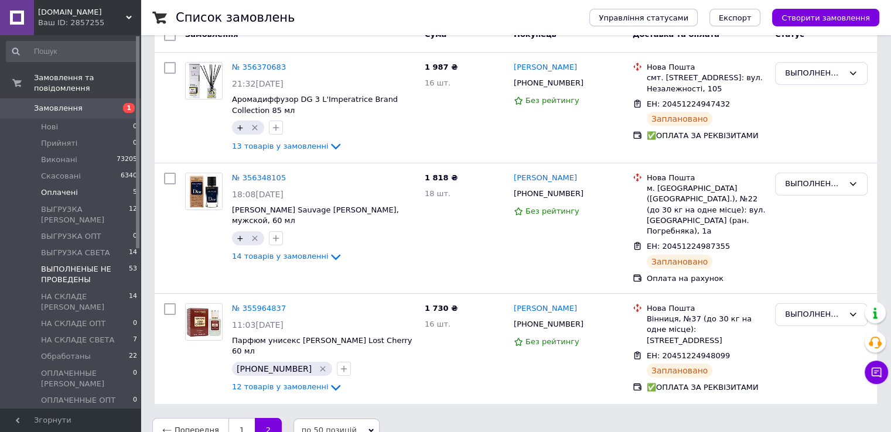
click at [59, 187] on span "Оплачені" at bounding box center [59, 192] width 37 height 11
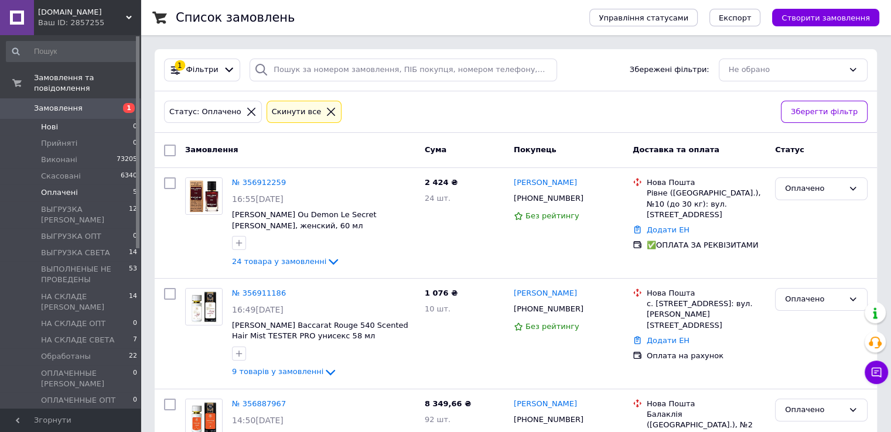
click at [61, 119] on li "Нові 0" at bounding box center [72, 127] width 144 height 16
